Goal: Task Accomplishment & Management: Manage account settings

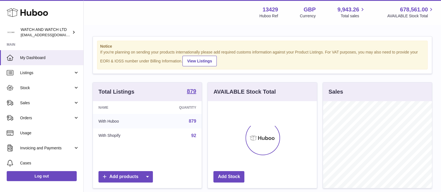
scroll to position [87, 109]
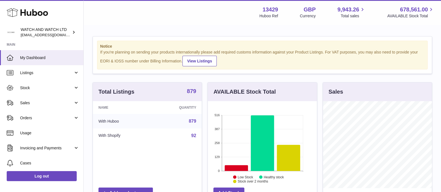
click at [192, 91] on strong "879" at bounding box center [191, 91] width 9 height 6
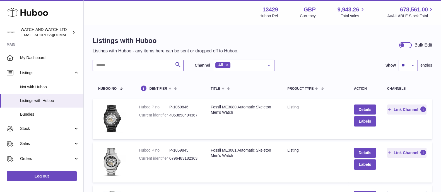
click at [142, 61] on input "text" at bounding box center [138, 65] width 91 height 11
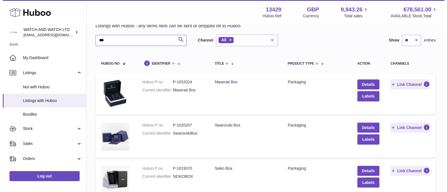
scroll to position [35, 0]
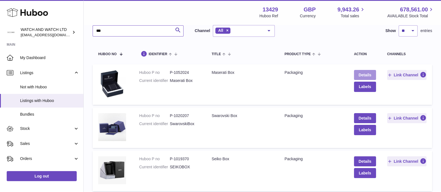
type input "***"
click at [357, 73] on link "Details" at bounding box center [365, 75] width 22 height 10
click at [367, 88] on button "Labels" at bounding box center [365, 87] width 22 height 10
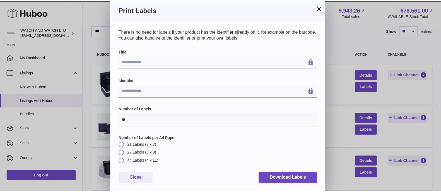
scroll to position [1, 0]
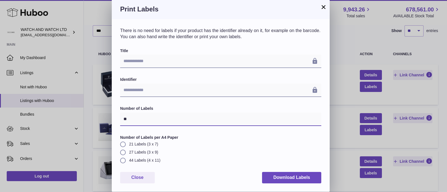
drag, startPoint x: 137, startPoint y: 119, endPoint x: 98, endPoint y: 118, distance: 39.1
click at [98, 118] on div "**********" at bounding box center [223, 95] width 447 height 193
type input "*"
click at [323, 9] on button "×" at bounding box center [323, 7] width 7 height 7
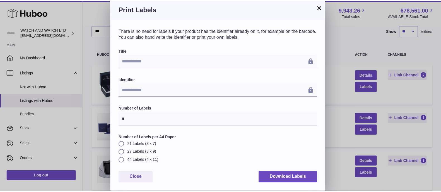
scroll to position [0, 0]
